Goal: Information Seeking & Learning: Check status

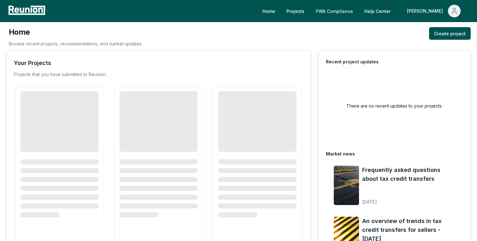
click at [358, 10] on link "PWA Compliance" at bounding box center [334, 11] width 47 height 13
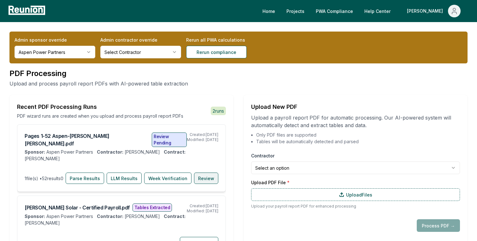
click at [212, 172] on button "Review" at bounding box center [206, 177] width 24 height 11
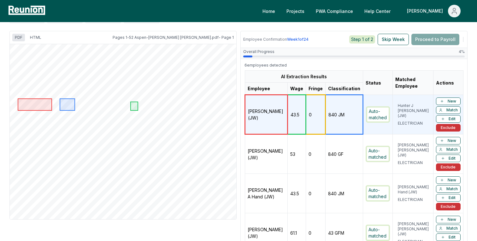
scroll to position [108, 0]
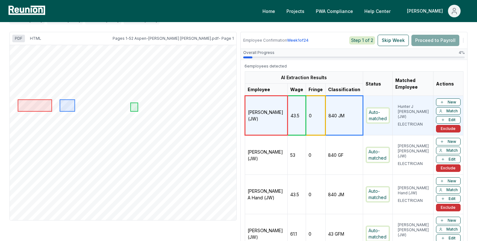
click at [316, 160] on td "0" at bounding box center [316, 154] width 20 height 39
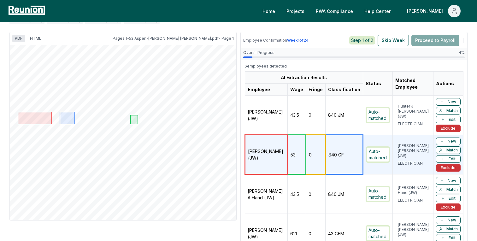
click at [320, 196] on td "0" at bounding box center [316, 193] width 20 height 39
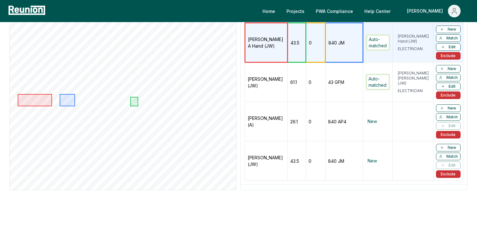
scroll to position [269, 0]
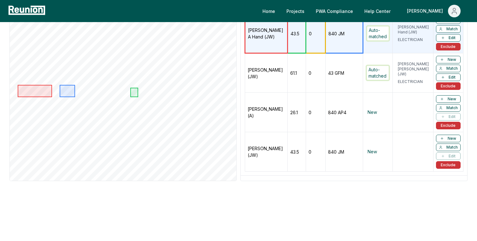
click at [318, 149] on td "0" at bounding box center [316, 151] width 20 height 39
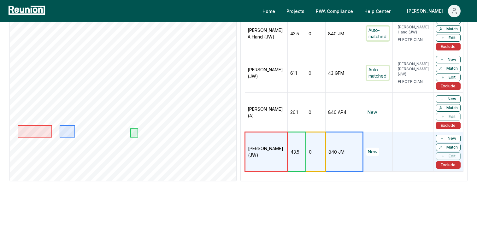
click at [318, 115] on td "0" at bounding box center [316, 112] width 20 height 39
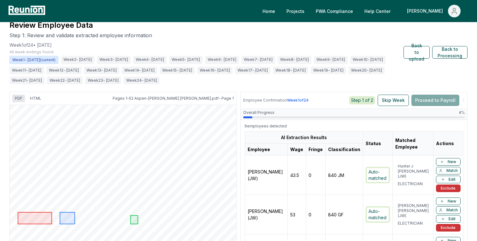
scroll to position [4, 0]
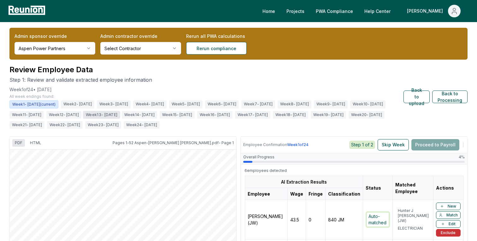
click at [120, 114] on span "Week 13 - 1/26/2025" at bounding box center [101, 115] width 37 height 8
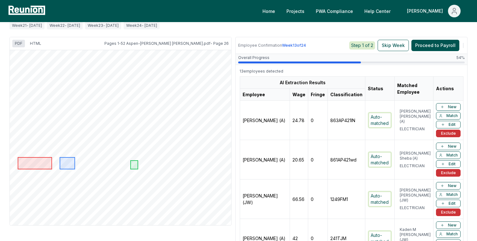
scroll to position [0, 0]
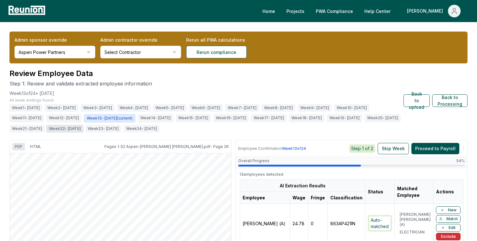
click at [84, 127] on span "Week 22 - 3/30/2025" at bounding box center [65, 129] width 38 height 8
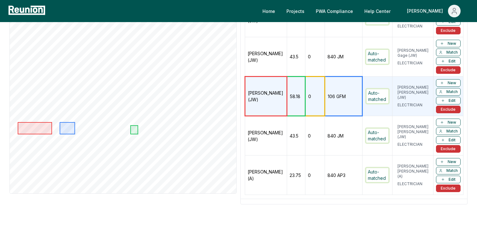
scroll to position [285, 0]
